Goal: Transaction & Acquisition: Book appointment/travel/reservation

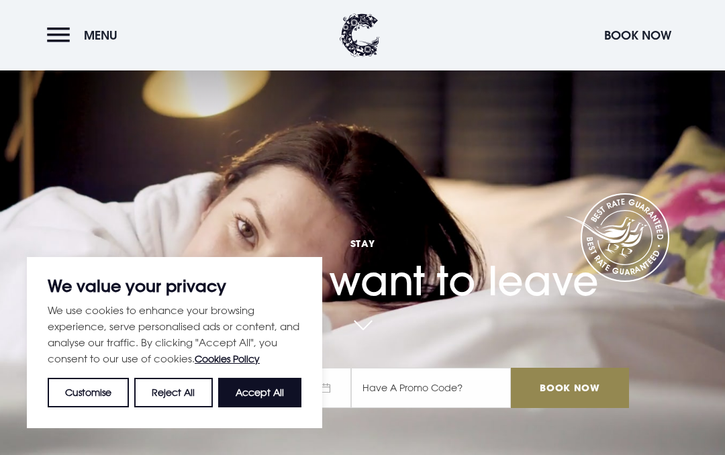
click at [269, 391] on button "Accept All" at bounding box center [259, 393] width 83 height 30
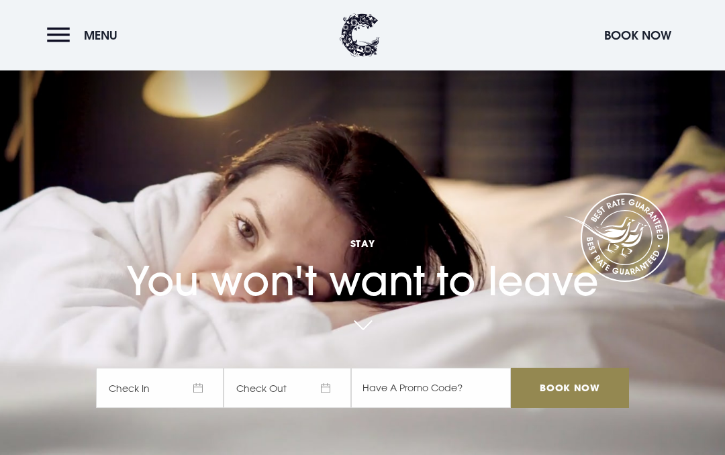
checkbox input "true"
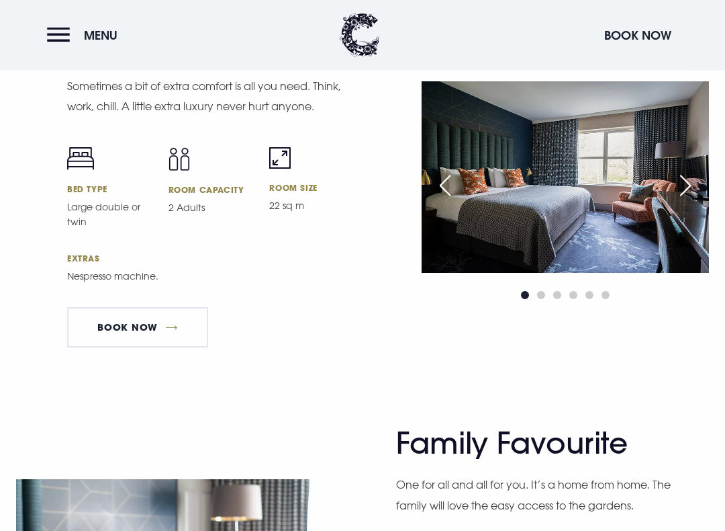
scroll to position [3545, 0]
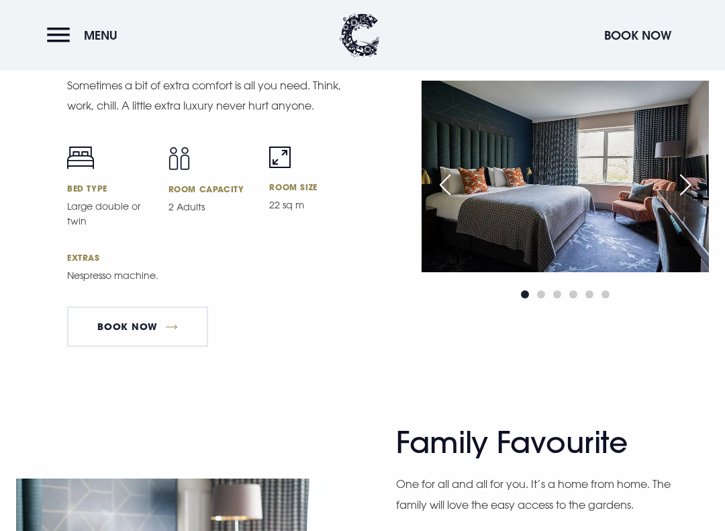
click at [91, 336] on link "Book Now" at bounding box center [137, 326] width 141 height 40
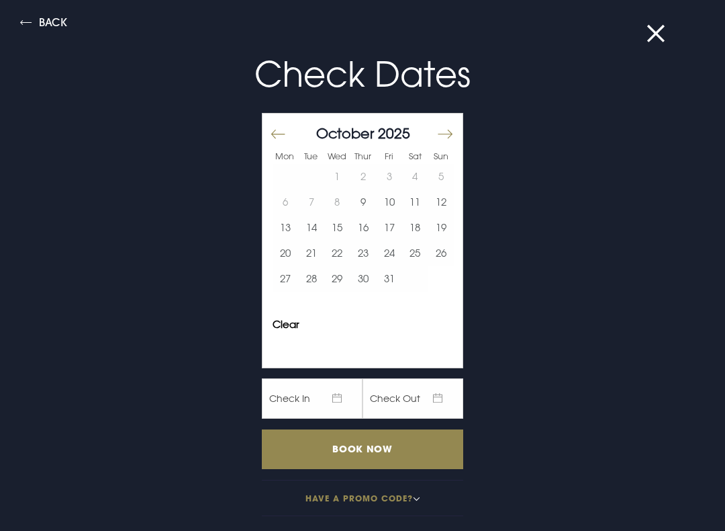
click at [43, 348] on div "Check Dates Mon Tue Wed Thur Fri Sat Sun [DATE] 1 2 3 4 5 6 7 8 9 10 11 12 13 1…" at bounding box center [362, 280] width 639 height 497
click at [48, 348] on div "Check Dates Mon Tue Wed Thur Fri Sat Sun [DATE] 1 2 3 4 5 6 7 8 9 10 11 12 13 1…" at bounding box center [362, 280] width 639 height 497
click at [34, 25] on button "Back" at bounding box center [43, 24] width 47 height 15
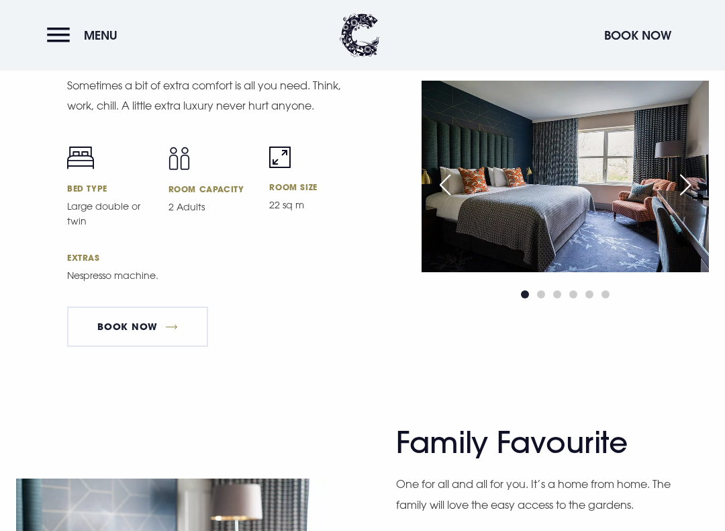
click at [34, 24] on header "Menu Book Now" at bounding box center [362, 35] width 725 height 71
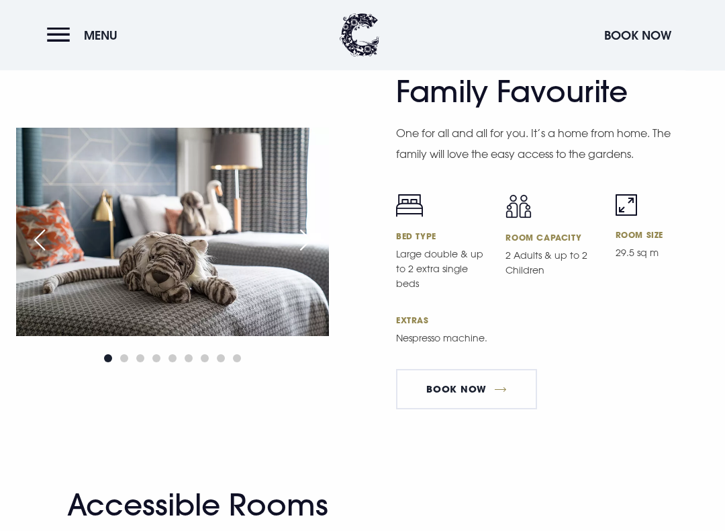
scroll to position [3896, 0]
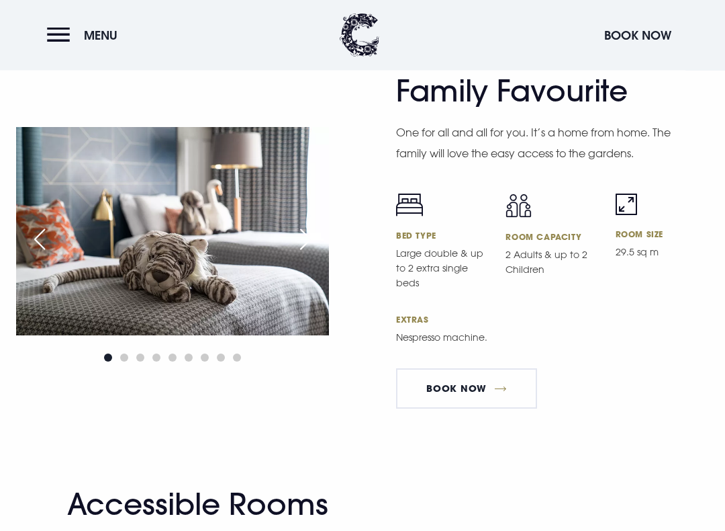
click at [52, 274] on img at bounding box center [172, 232] width 313 height 208
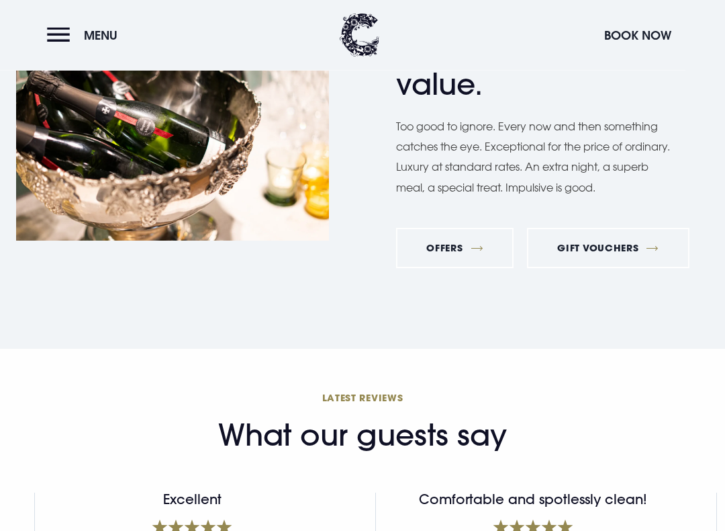
scroll to position [5003, 0]
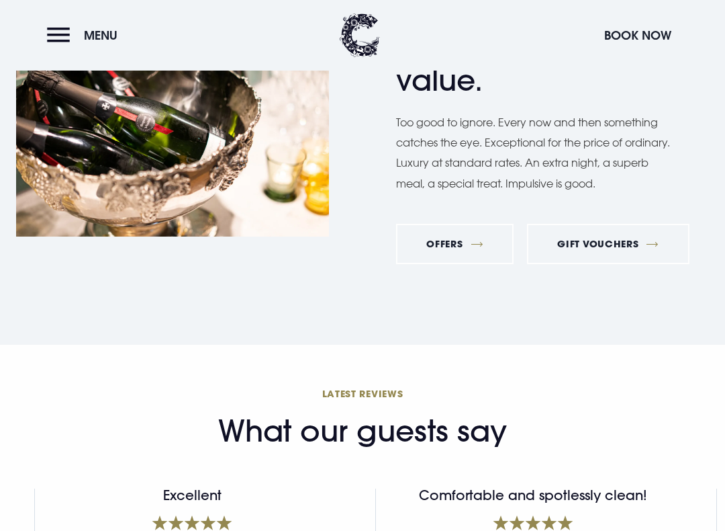
click at [455, 264] on link "Offers" at bounding box center [455, 244] width 118 height 40
